Goal: Task Accomplishment & Management: Manage account settings

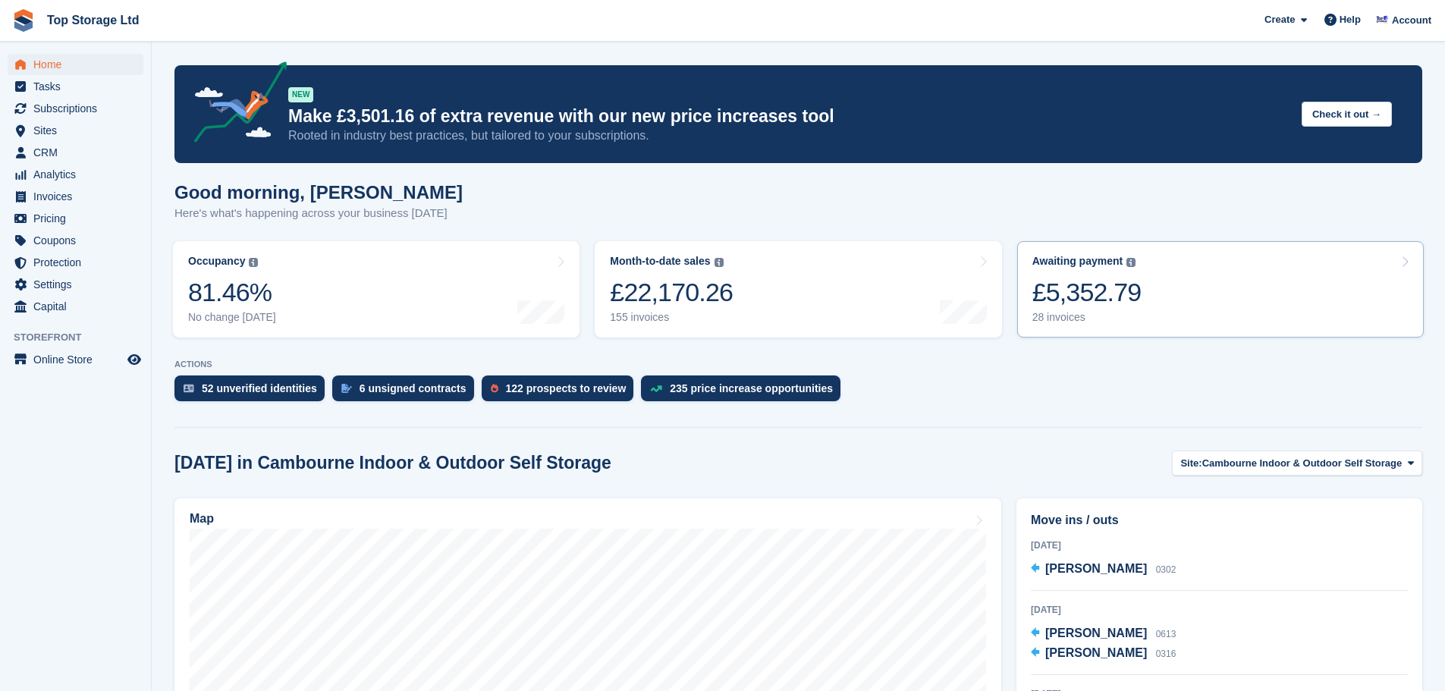
click at [1123, 302] on div "£5,352.79" at bounding box center [1086, 292] width 109 height 31
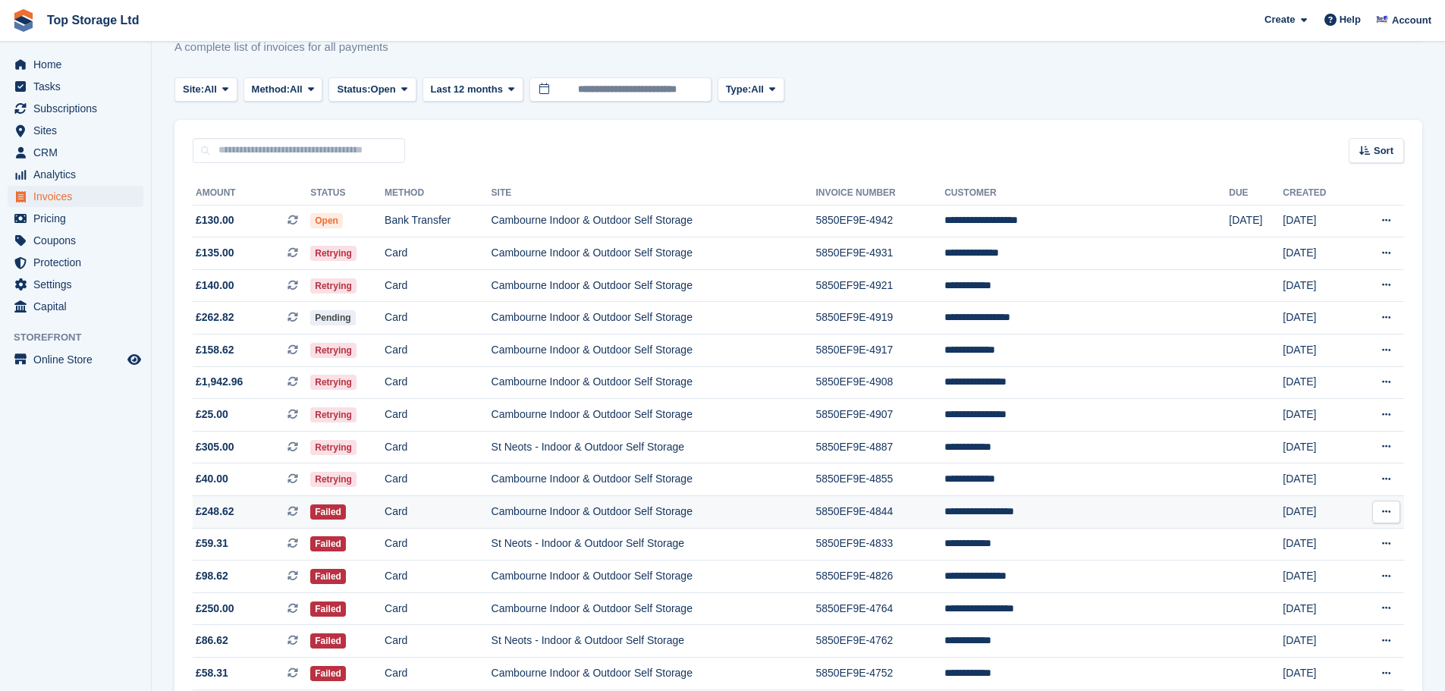
scroll to position [152, 0]
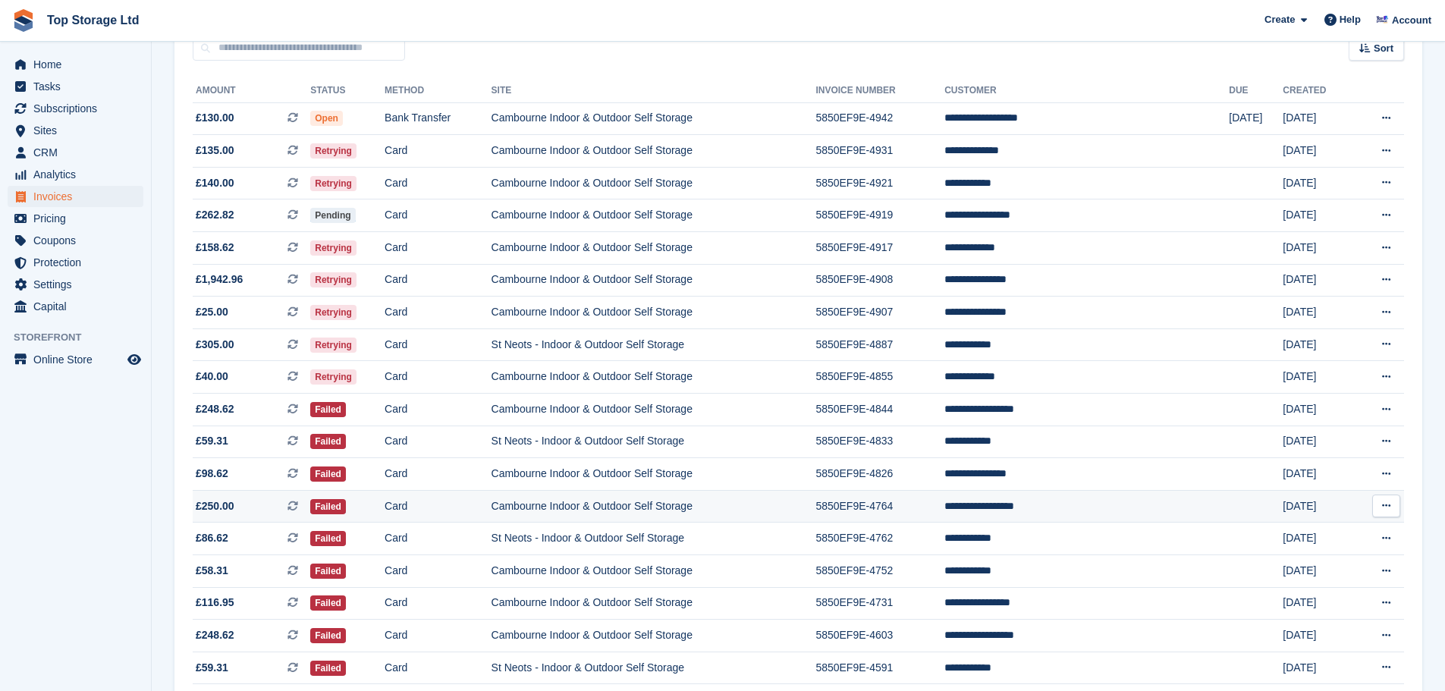
click at [1065, 507] on td "**********" at bounding box center [1086, 506] width 284 height 33
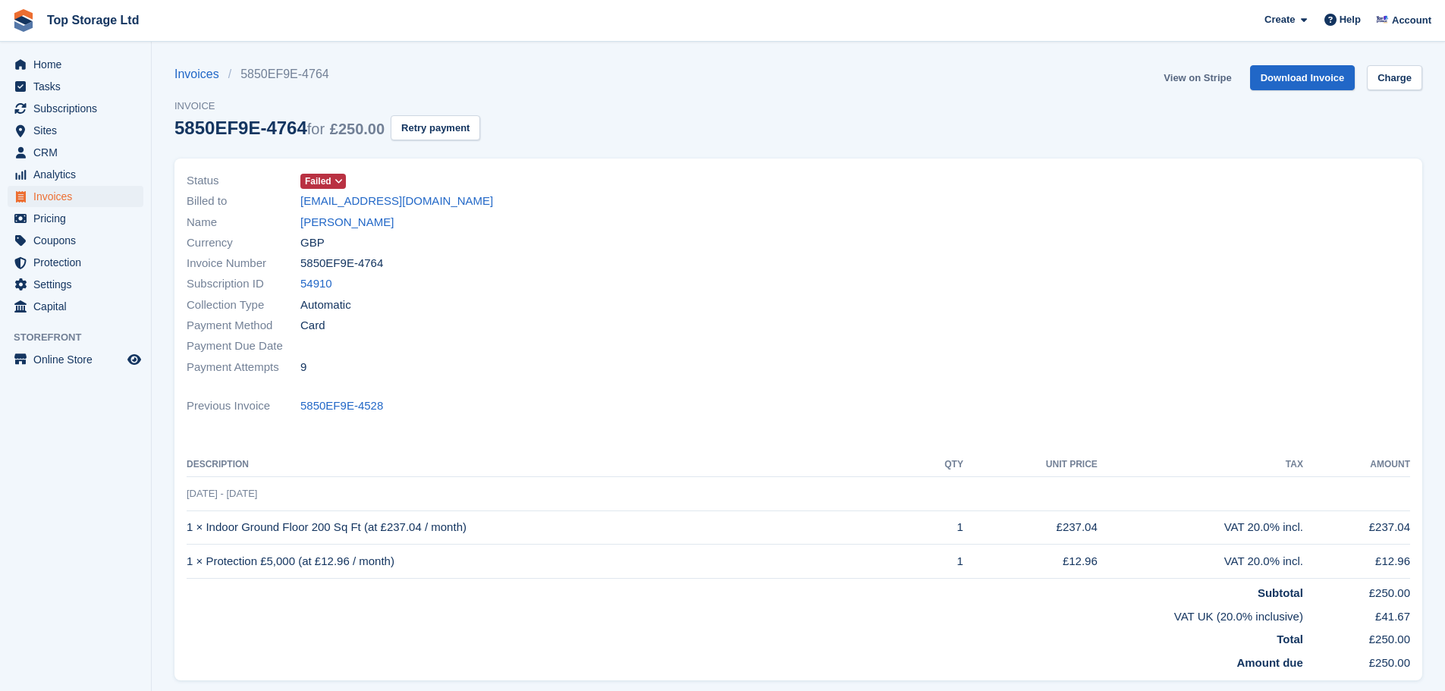
click at [1204, 80] on link "View on Stripe" at bounding box center [1197, 77] width 80 height 25
click at [359, 224] on link "[PERSON_NAME]" at bounding box center [346, 222] width 93 height 17
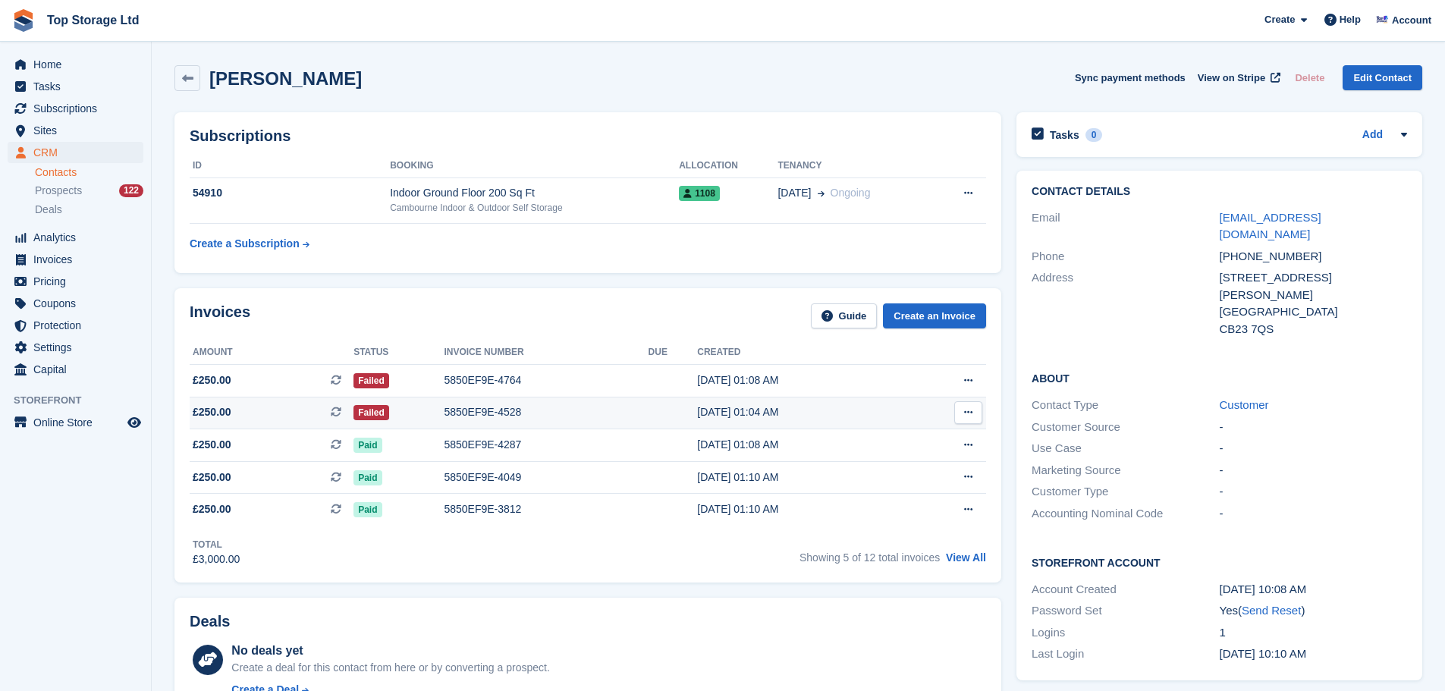
click at [964, 413] on icon at bounding box center [968, 412] width 8 height 10
click at [899, 445] on p "Download PDF" at bounding box center [909, 442] width 132 height 20
